Goal: Task Accomplishment & Management: Manage account settings

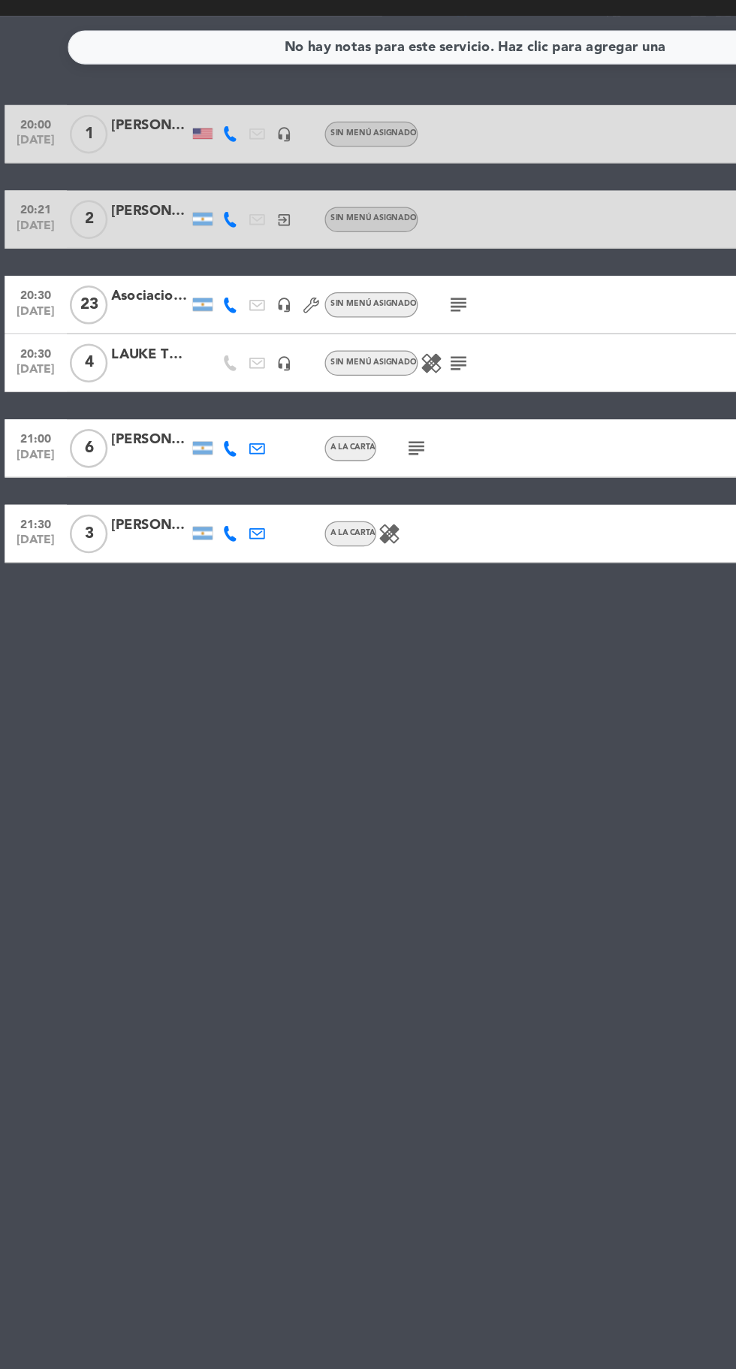
click at [357, 470] on icon "subject" at bounding box center [355, 472] width 18 height 18
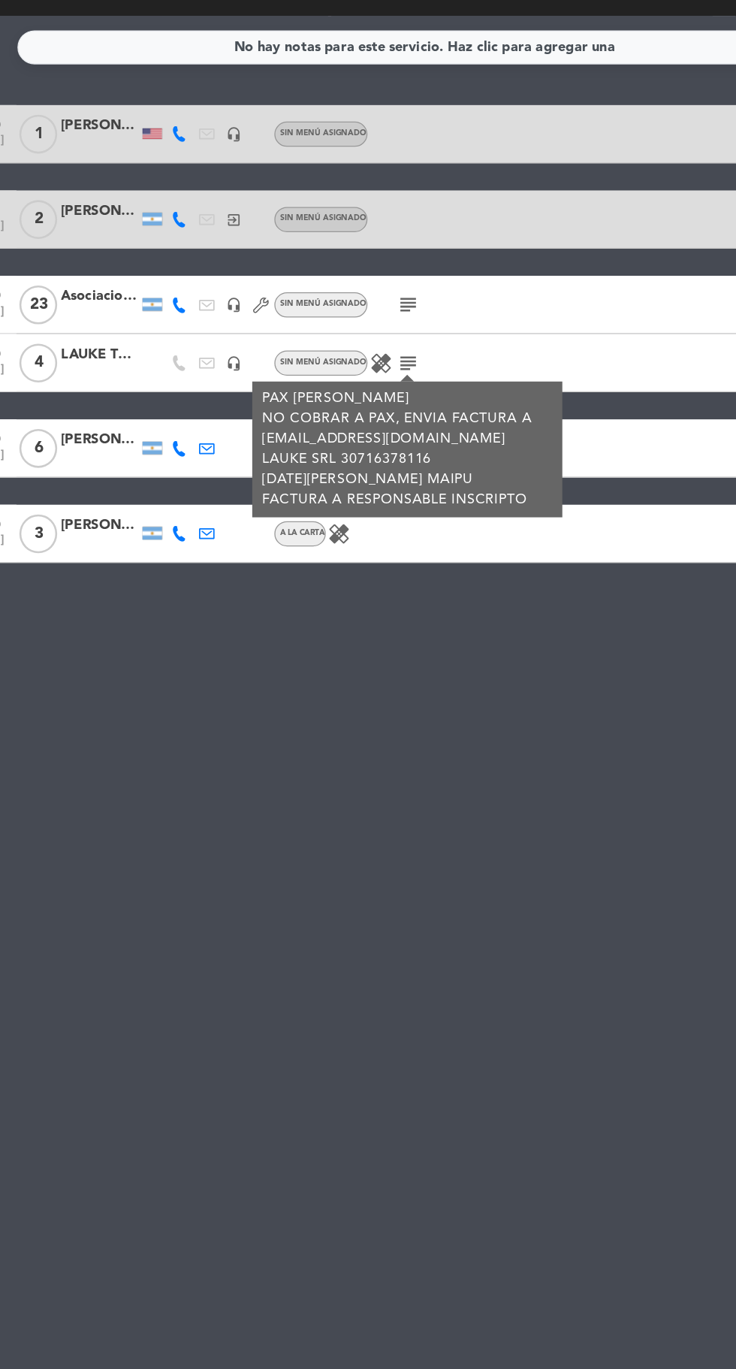
click at [352, 426] on icon "subject" at bounding box center [355, 427] width 18 height 18
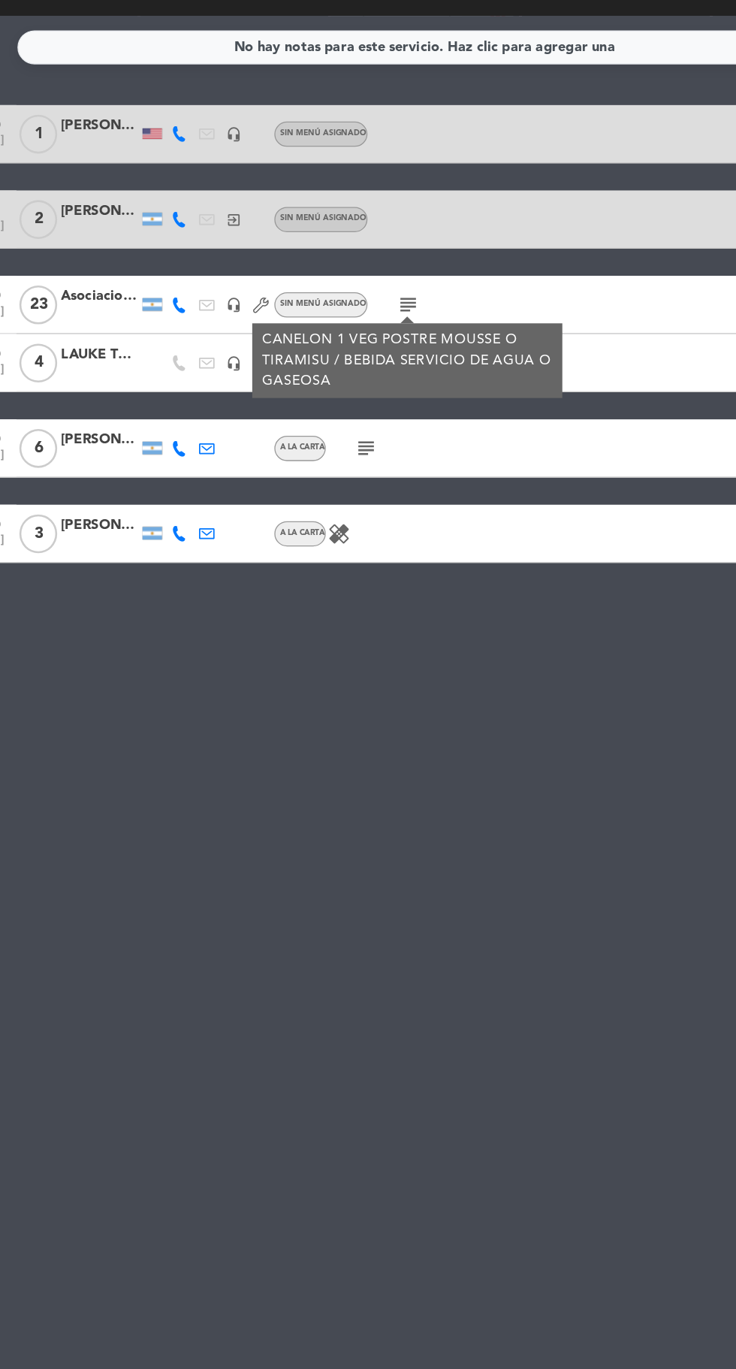
click at [361, 770] on div "No hay notas para este servicio. Haz clic para agregar una 20:00 [DATE] 1 [PERS…" at bounding box center [368, 786] width 736 height 1166
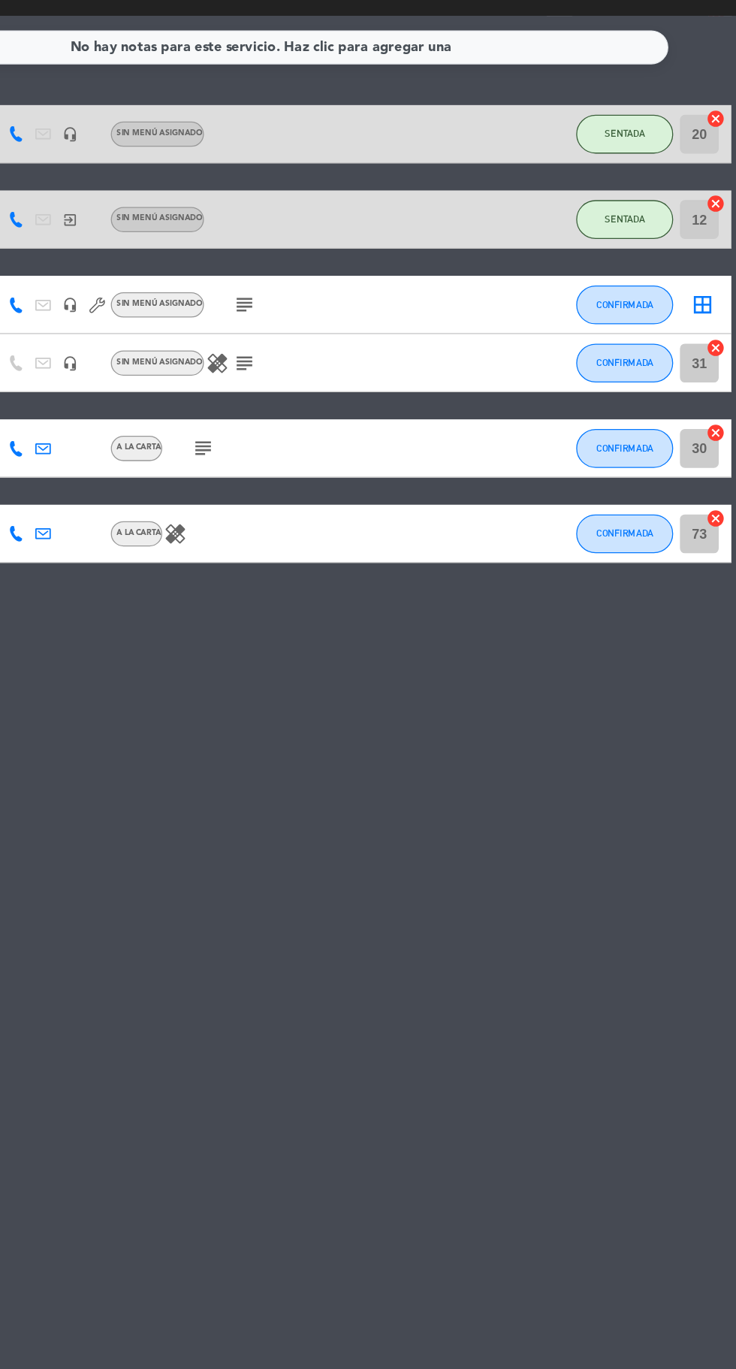
click at [712, 425] on icon "border_all" at bounding box center [710, 427] width 18 height 18
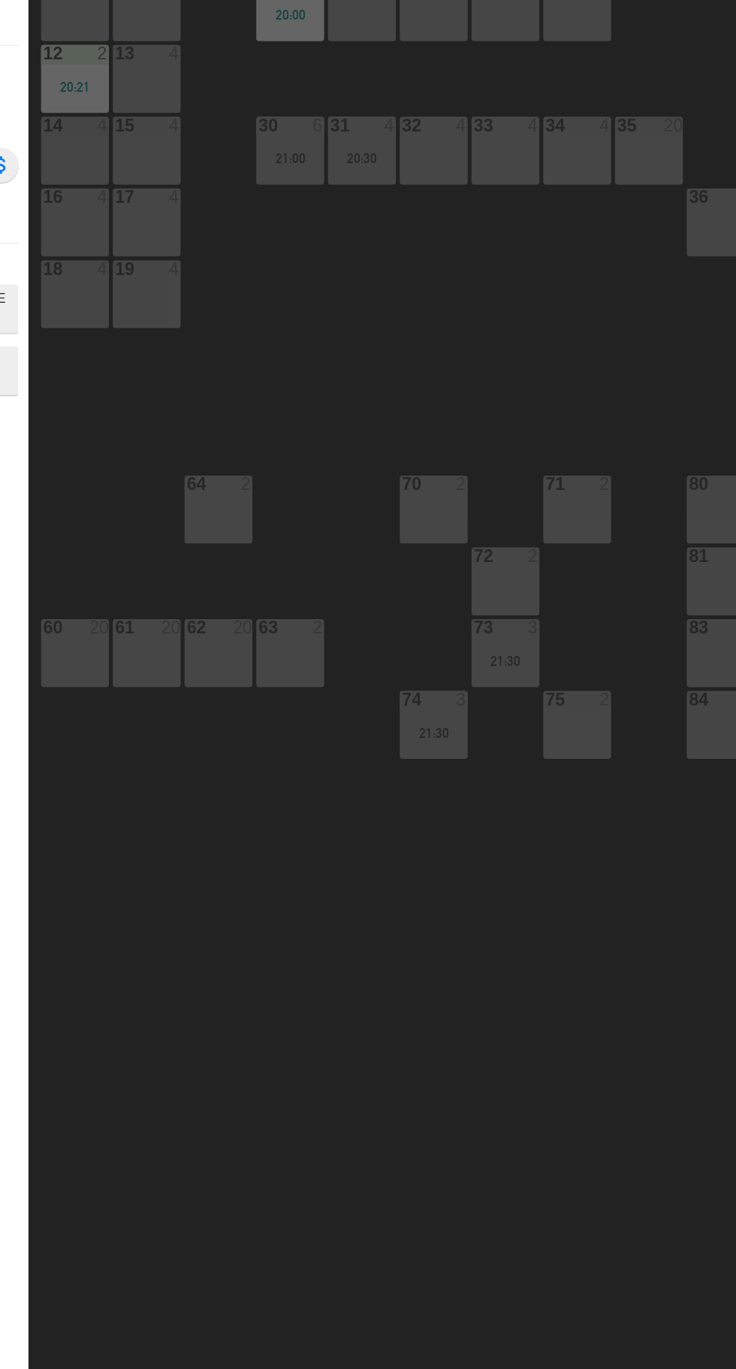
click at [557, 325] on div "33 4" at bounding box center [557, 307] width 53 height 53
click at [617, 310] on div "34 4" at bounding box center [613, 307] width 53 height 53
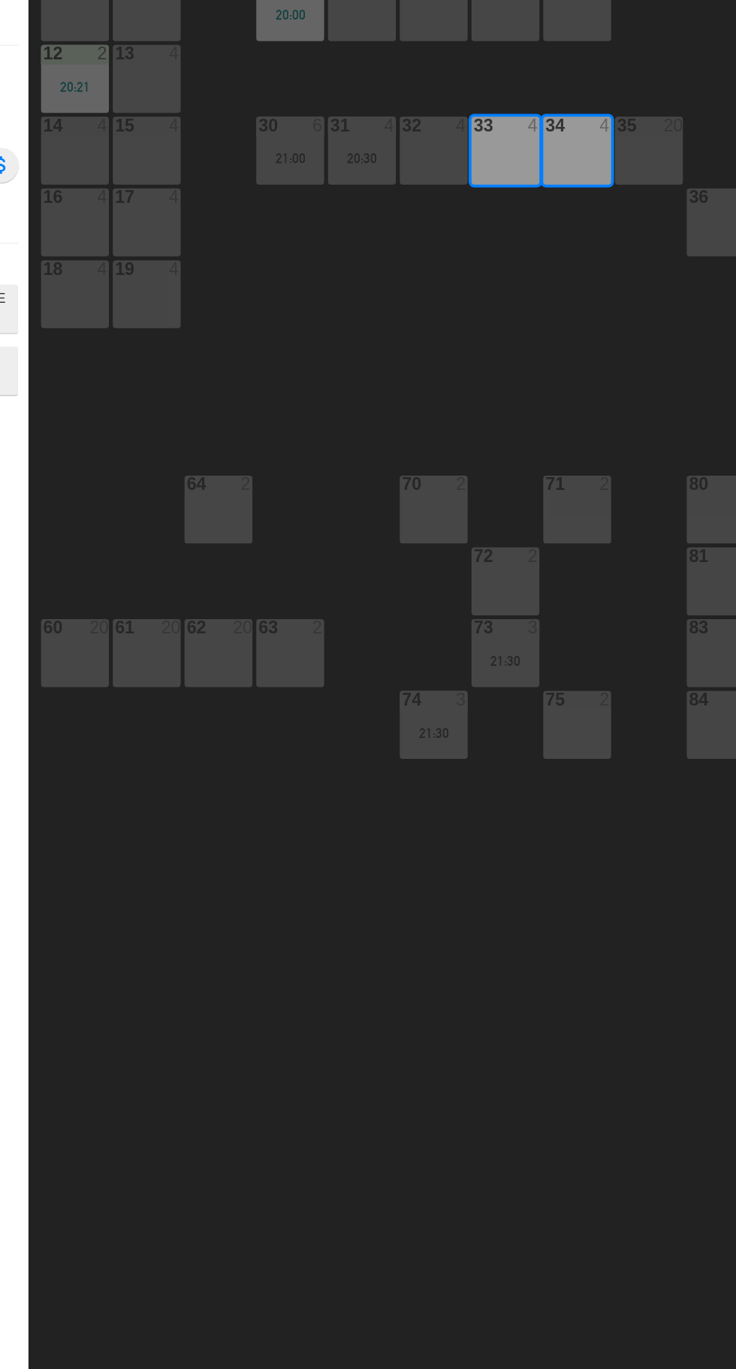
click at [675, 307] on div "35 20" at bounding box center [668, 307] width 53 height 53
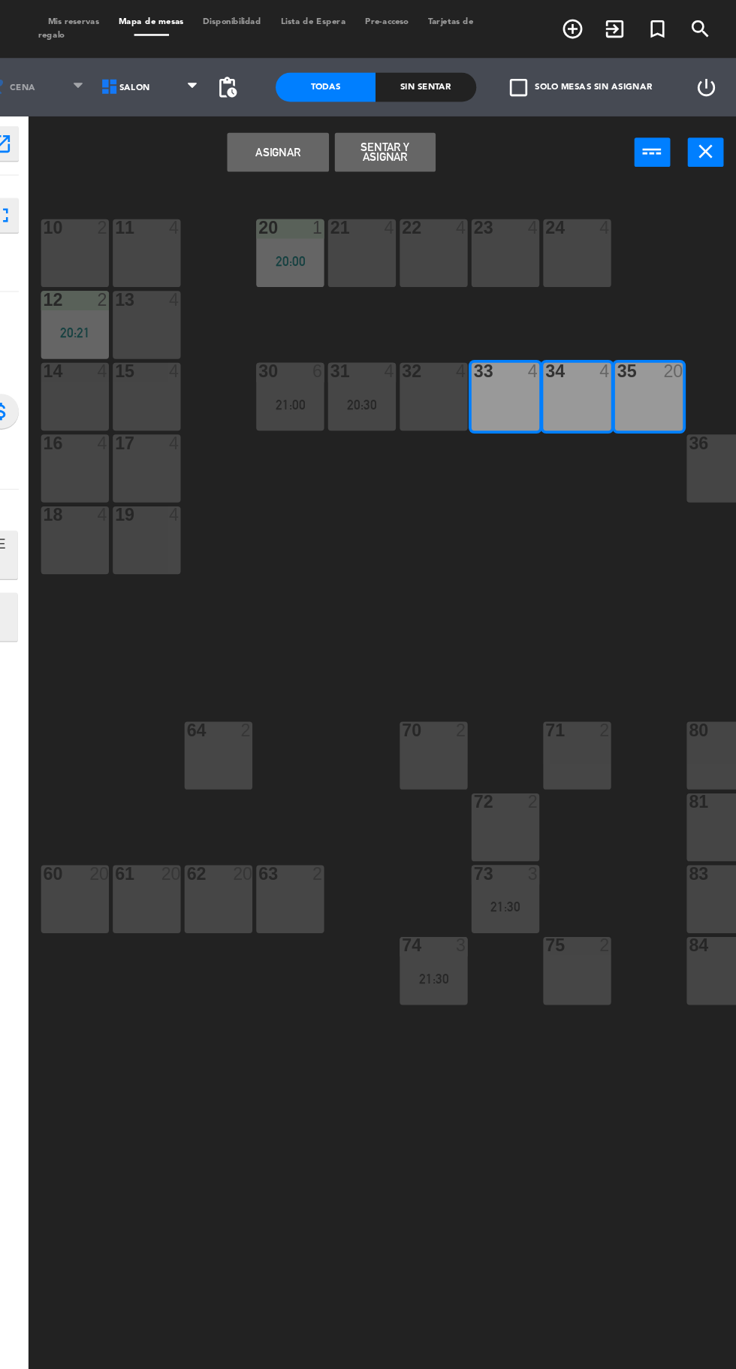
click at [391, 118] on button "Asignar" at bounding box center [381, 118] width 78 height 30
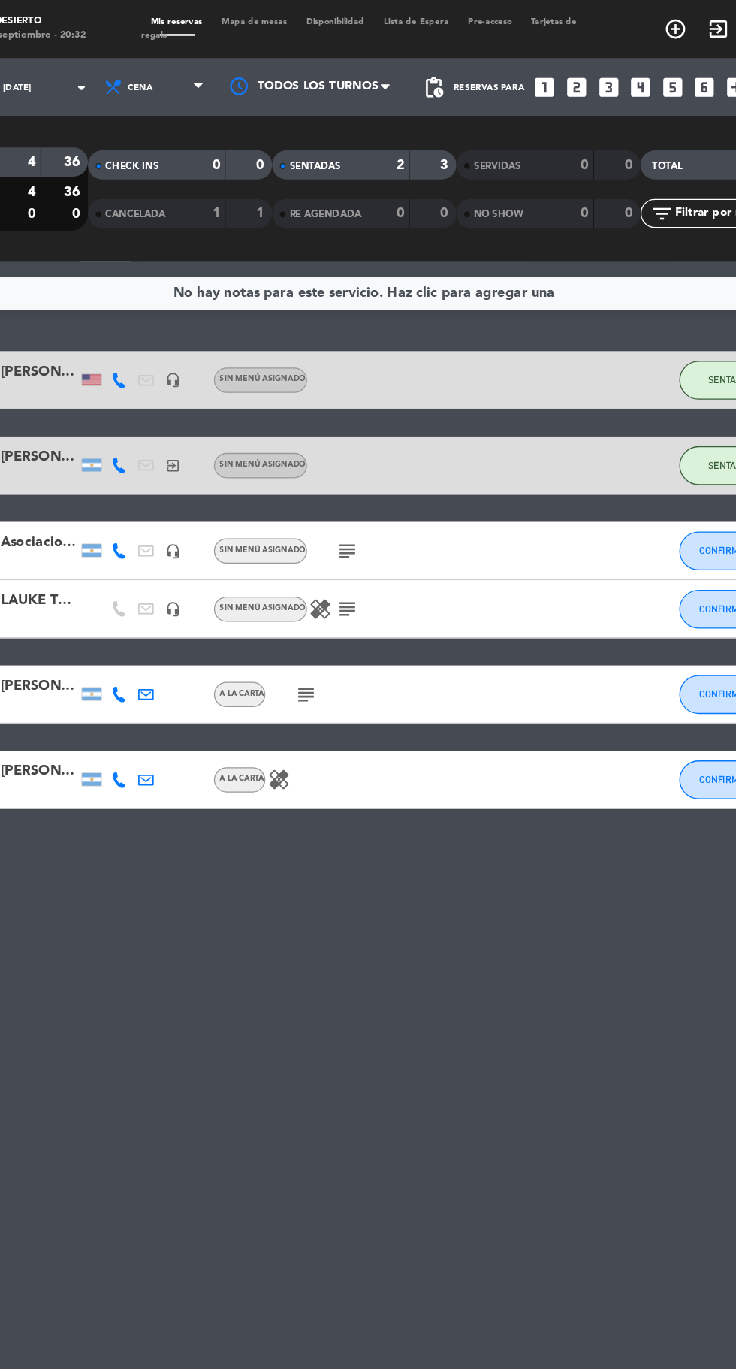
click at [354, 474] on icon "subject" at bounding box center [355, 472] width 18 height 18
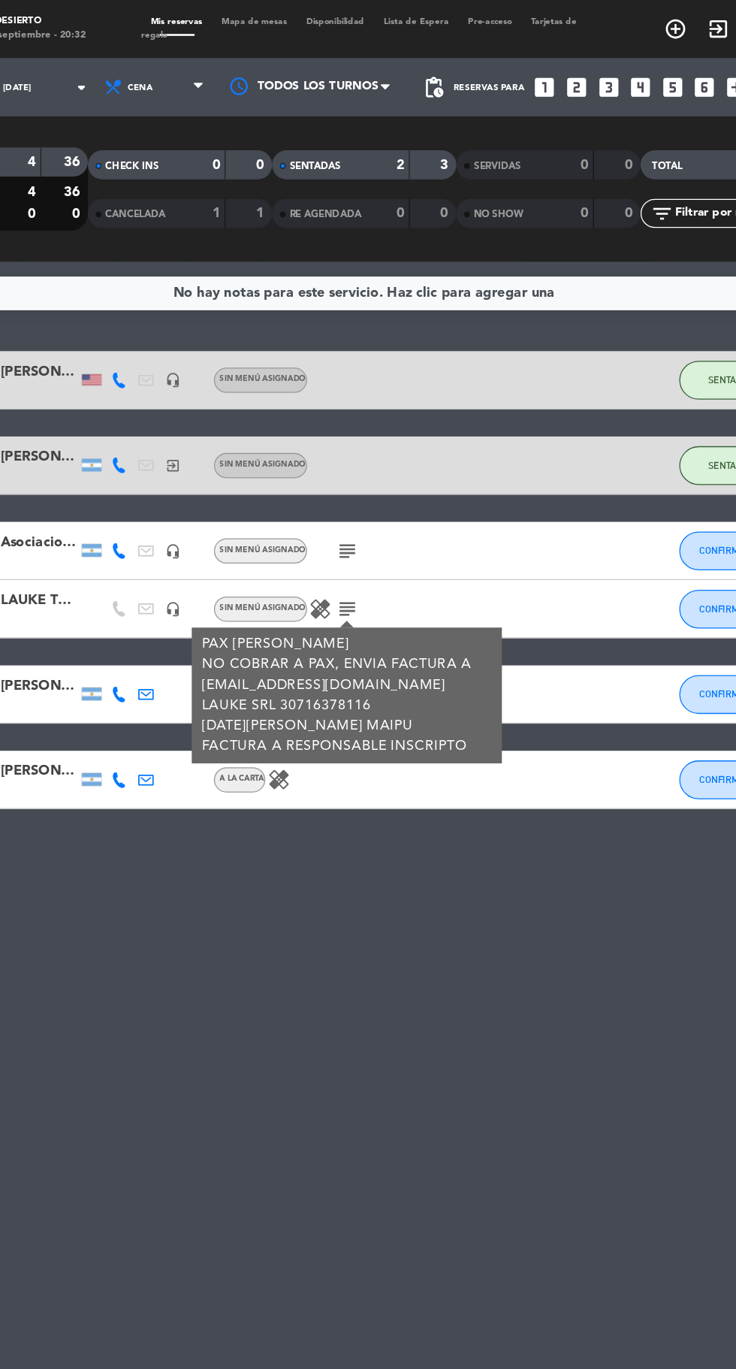
click at [438, 684] on div "No hay notas para este servicio. Haz clic para agregar una 20:00 [DATE] 1 [PERS…" at bounding box center [368, 786] width 736 height 1166
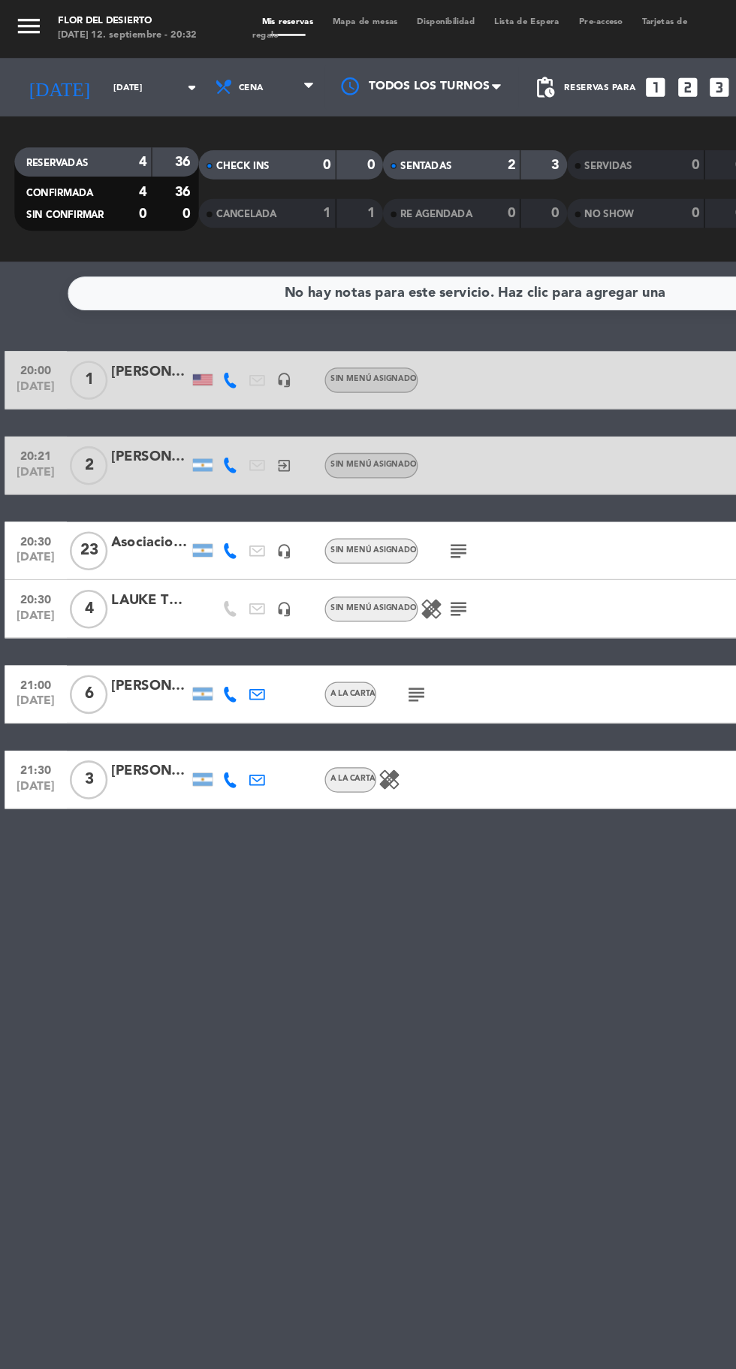
click at [326, 537] on icon "subject" at bounding box center [323, 538] width 18 height 18
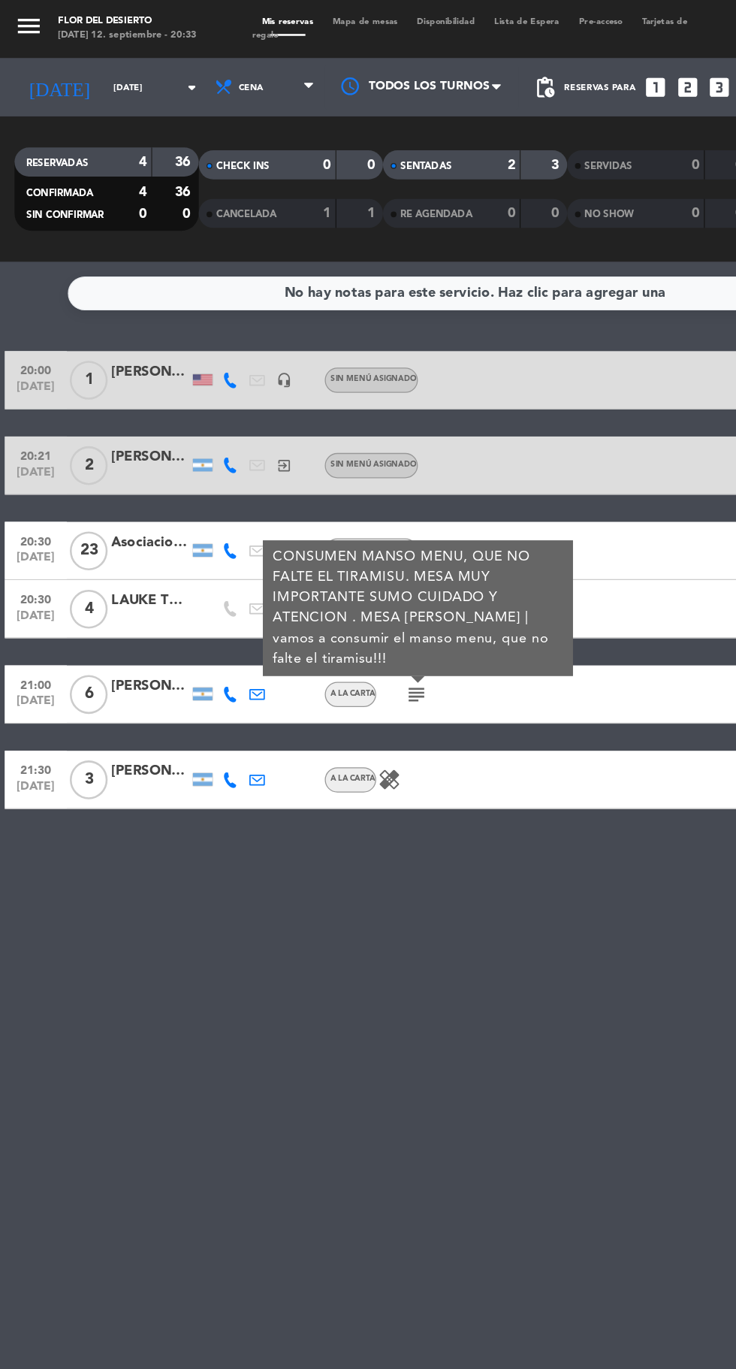
click at [356, 703] on div "No hay notas para este servicio. Haz clic para agregar una 20:00 [DATE] 1 [PERS…" at bounding box center [368, 786] width 736 height 1166
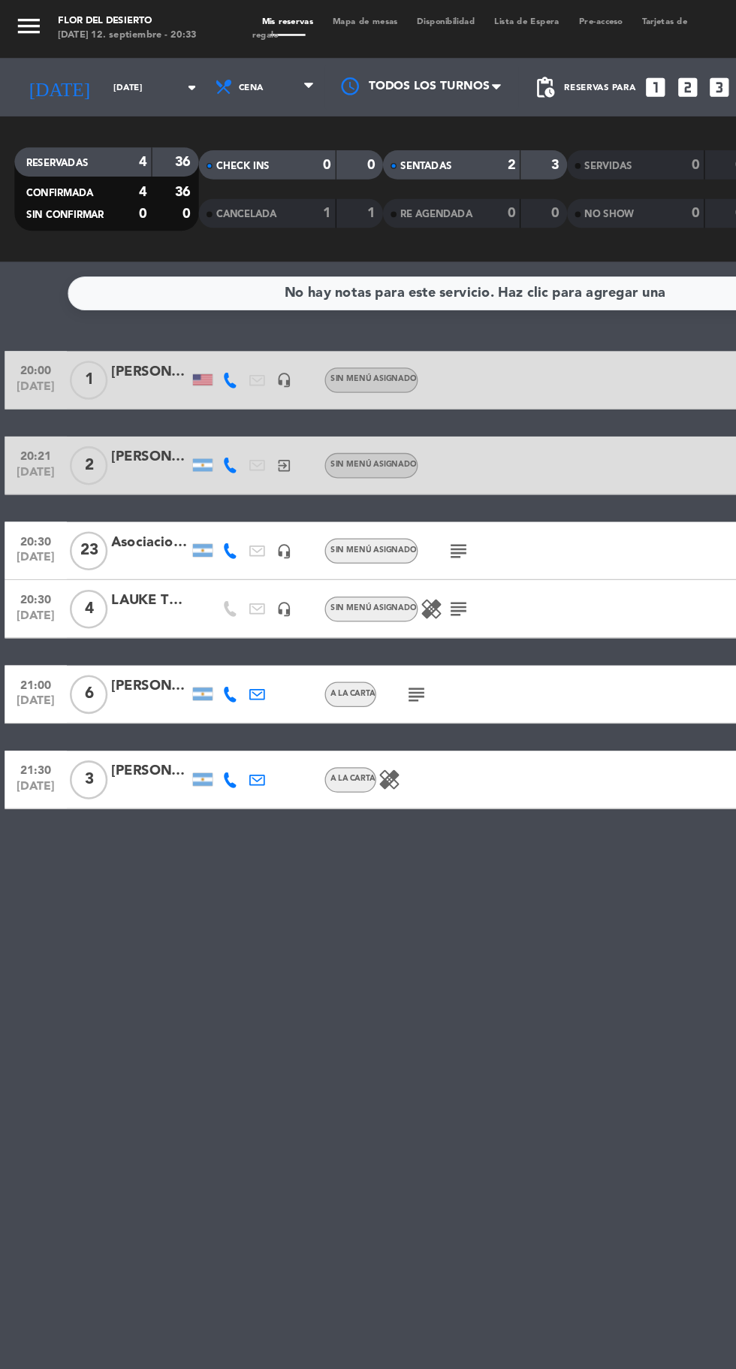
click at [354, 474] on icon "subject" at bounding box center [355, 472] width 18 height 18
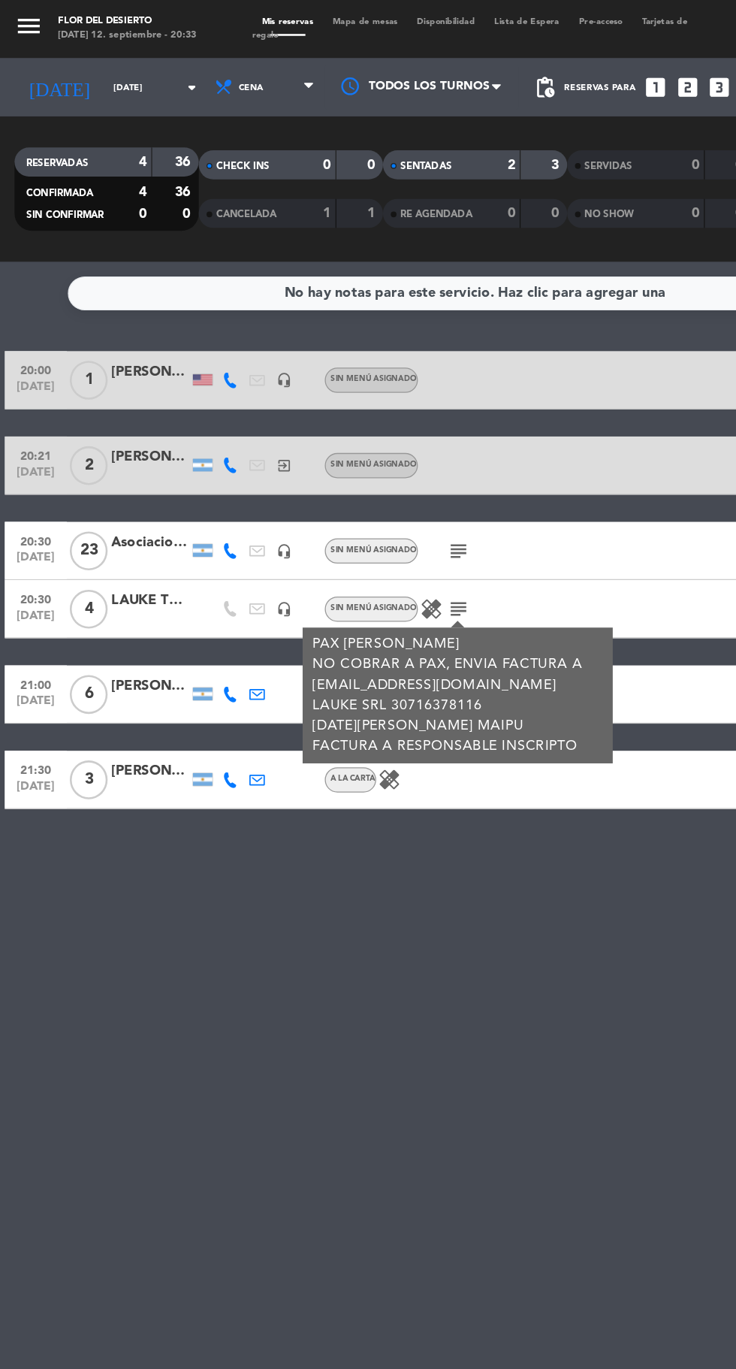
click at [346, 703] on div "No hay notas para este servicio. Haz clic para agregar una 20:00 [DATE] 1 [PERS…" at bounding box center [368, 786] width 736 height 1166
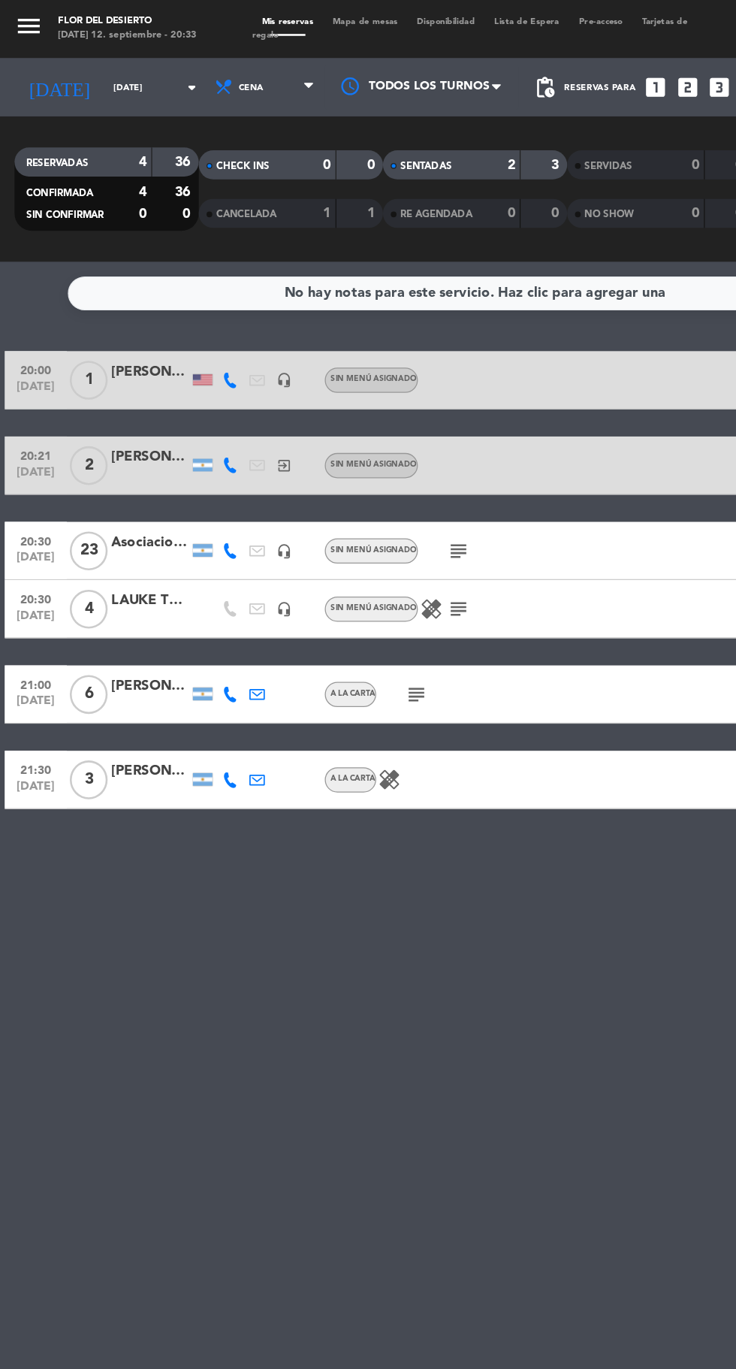
click at [324, 532] on icon "subject" at bounding box center [323, 538] width 18 height 18
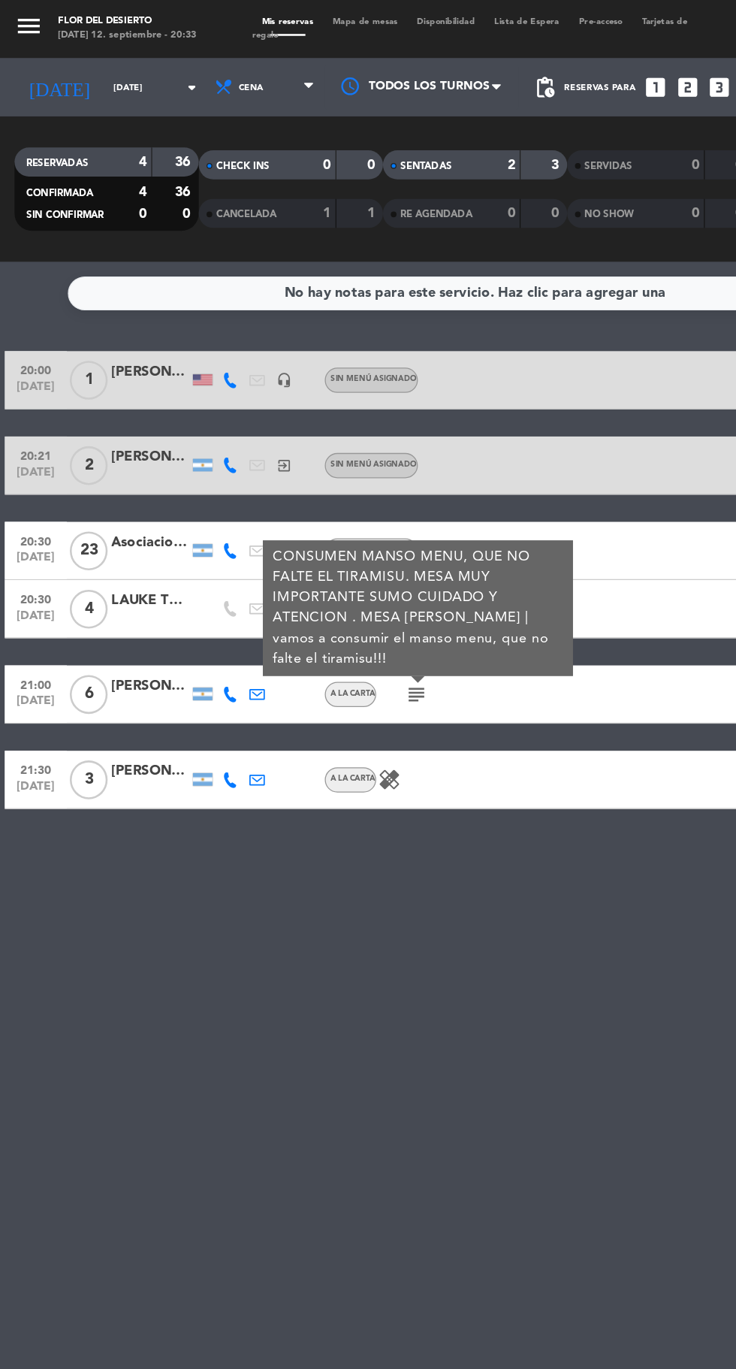
click at [367, 710] on div "No hay notas para este servicio. Haz clic para agregar una 20:00 [DATE] 1 [PERS…" at bounding box center [368, 786] width 736 height 1166
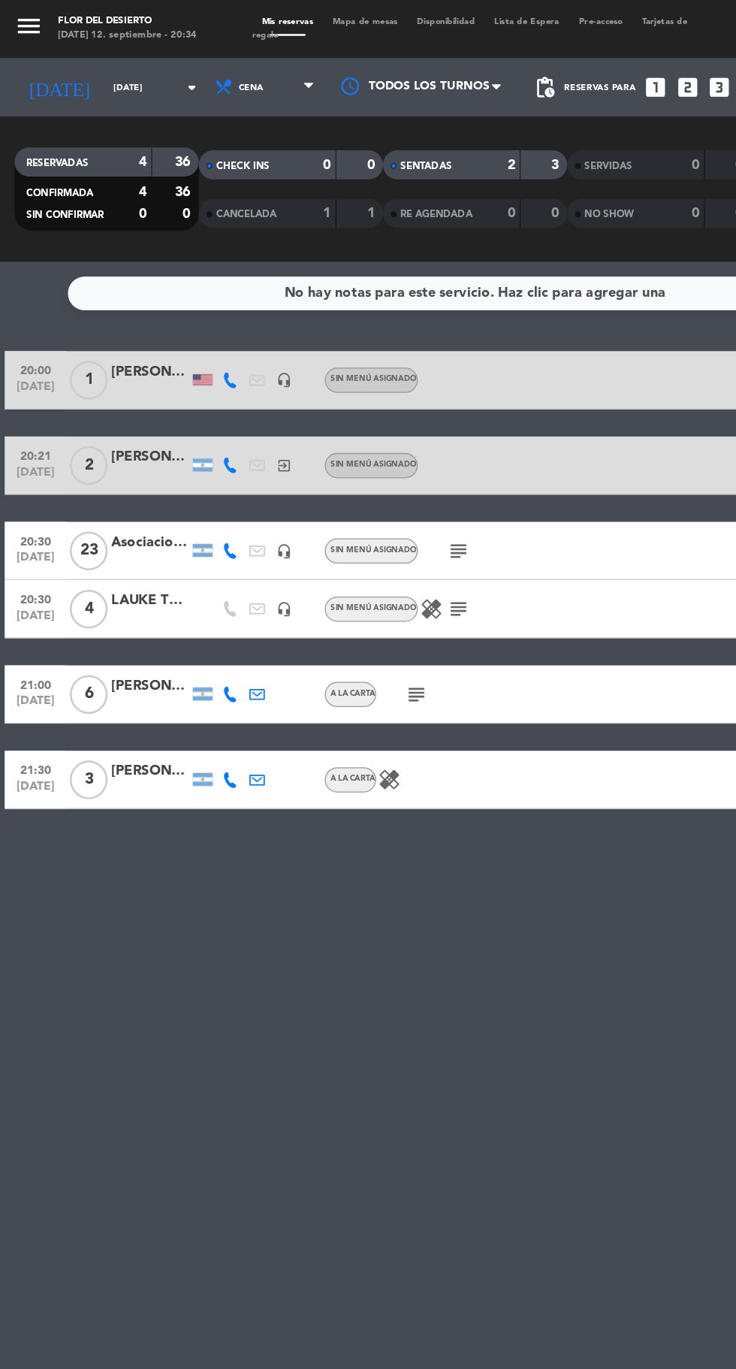
click at [119, 419] on div "Asociacion Hockey" at bounding box center [116, 420] width 60 height 17
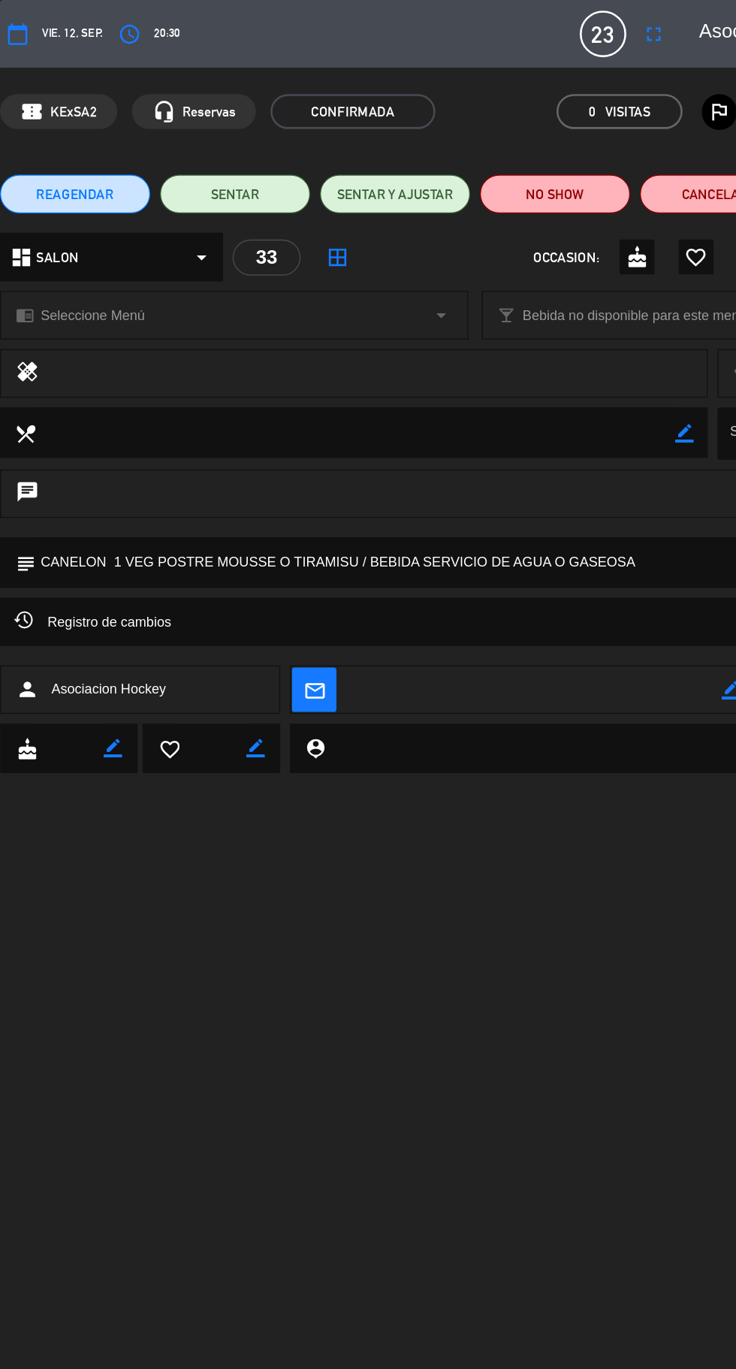
click at [104, 21] on icon "access_time" at bounding box center [101, 26] width 18 height 18
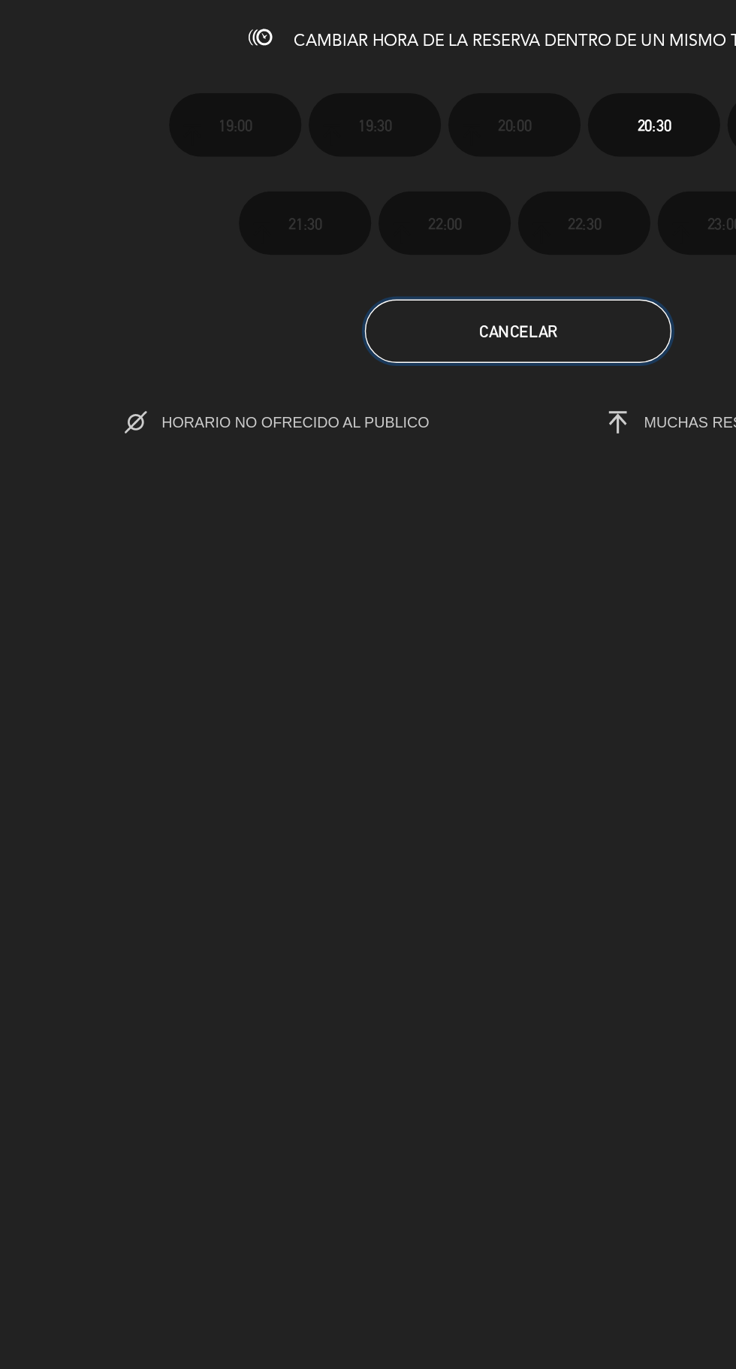
click at [384, 235] on span "Cancelar" at bounding box center [368, 235] width 56 height 13
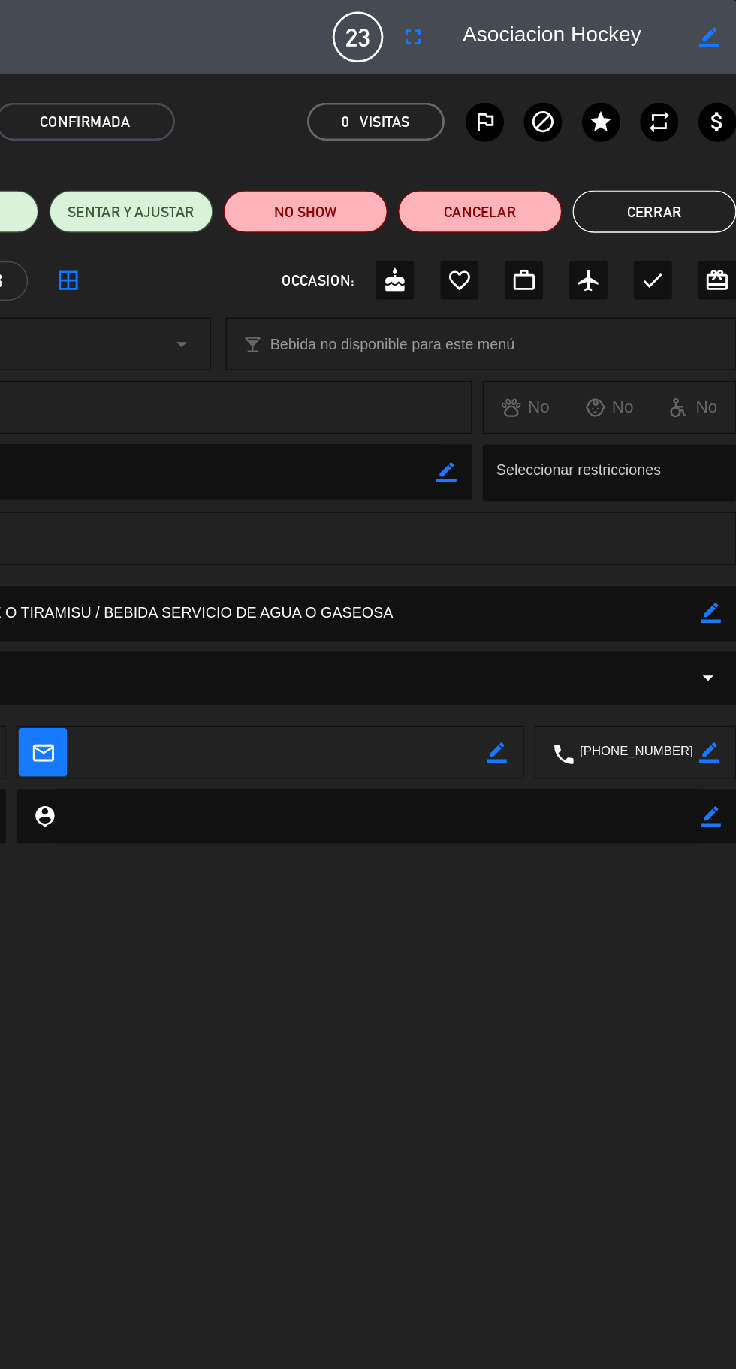
click at [662, 145] on button "Cerrar" at bounding box center [678, 150] width 116 height 30
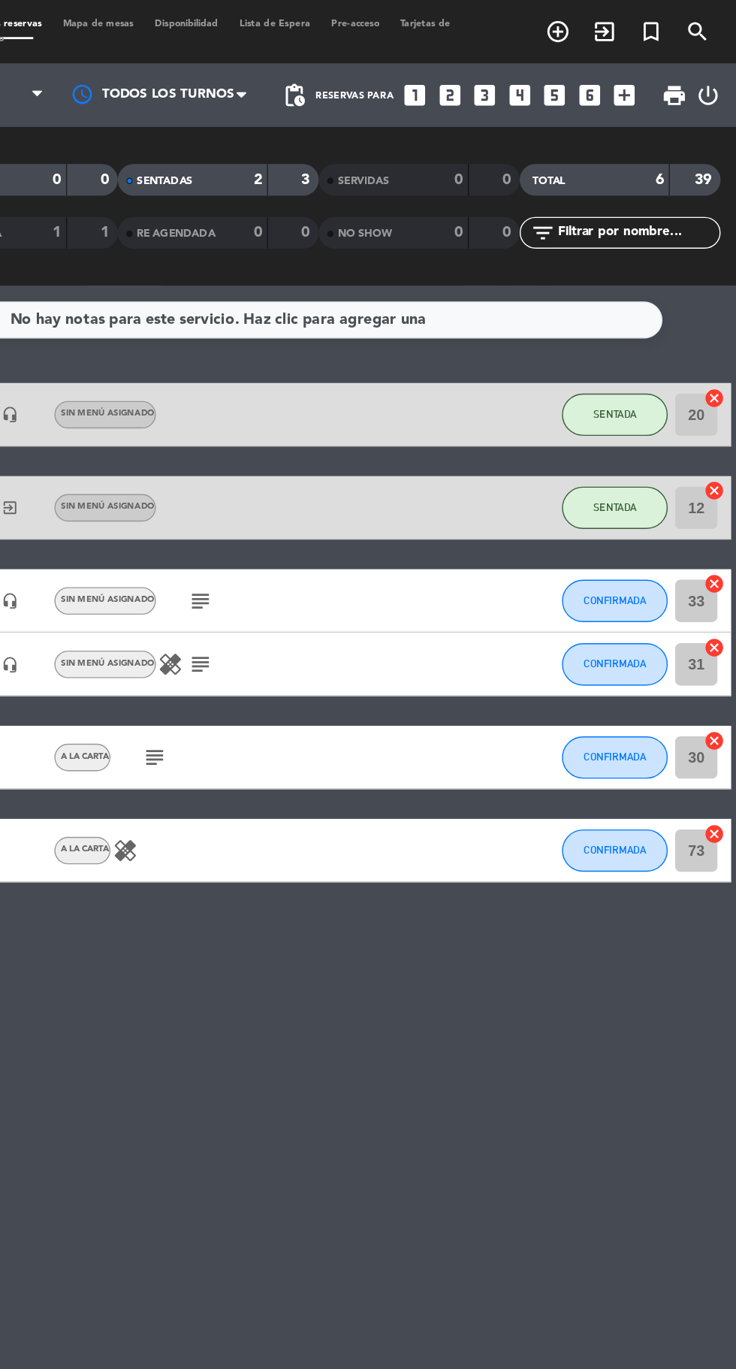
click at [523, 796] on div "No hay notas para este servicio. Haz clic para agregar una 20:00 [DATE] 1 [PERS…" at bounding box center [368, 786] width 736 height 1166
